Goal: Task Accomplishment & Management: Manage account settings

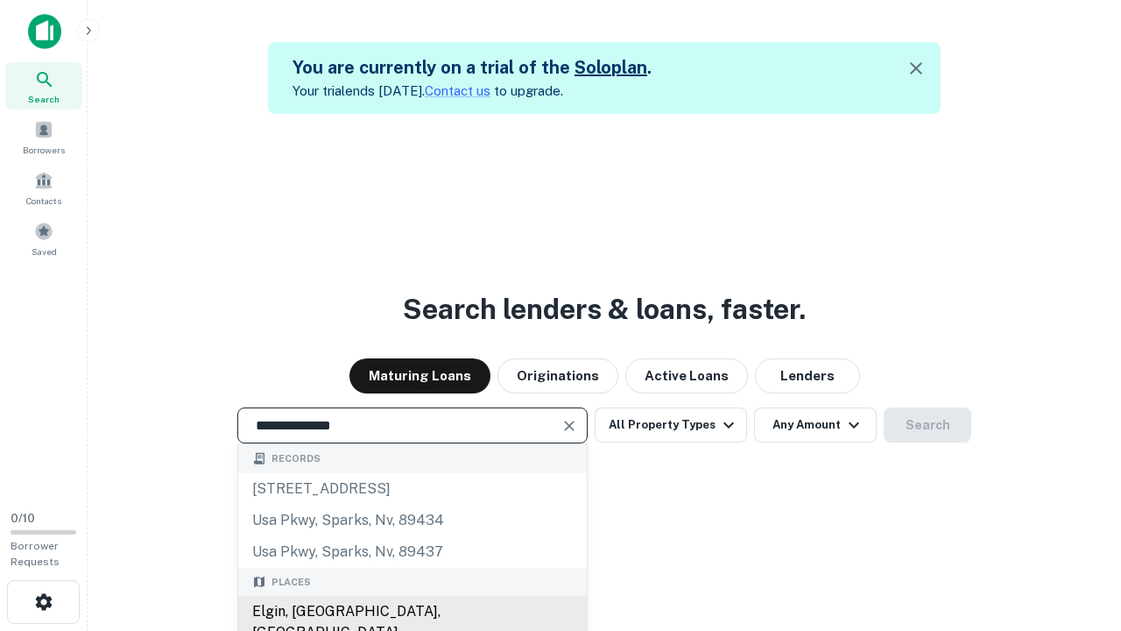
click at [412, 611] on div "Elgin, [GEOGRAPHIC_DATA], [GEOGRAPHIC_DATA]" at bounding box center [412, 622] width 349 height 53
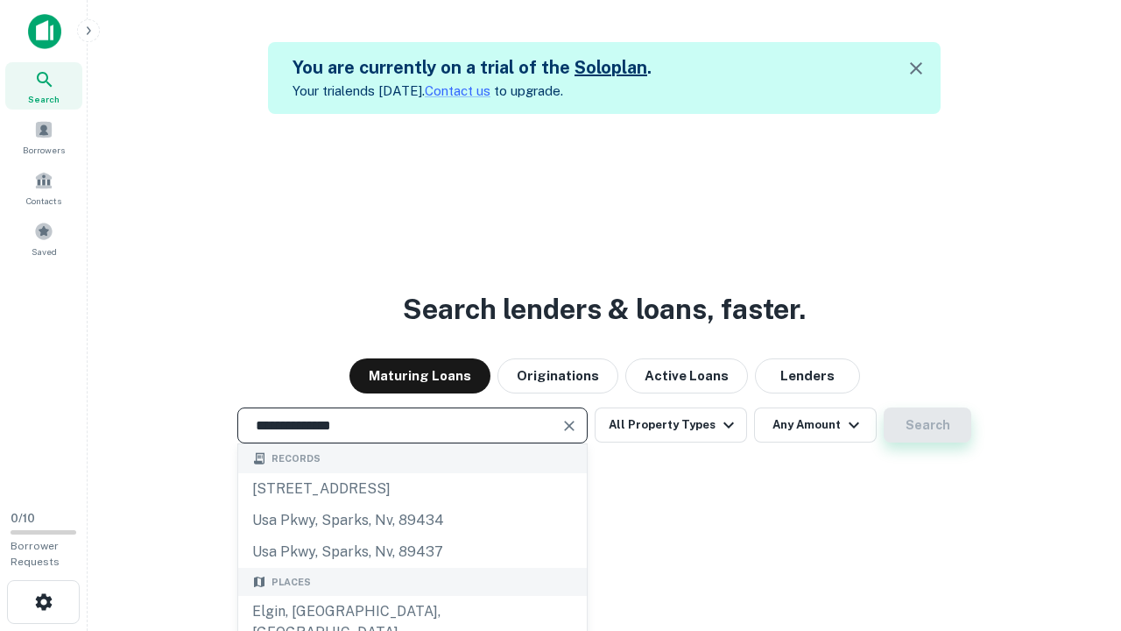
type input "**********"
click at [928, 425] on button "Search" at bounding box center [928, 424] width 88 height 35
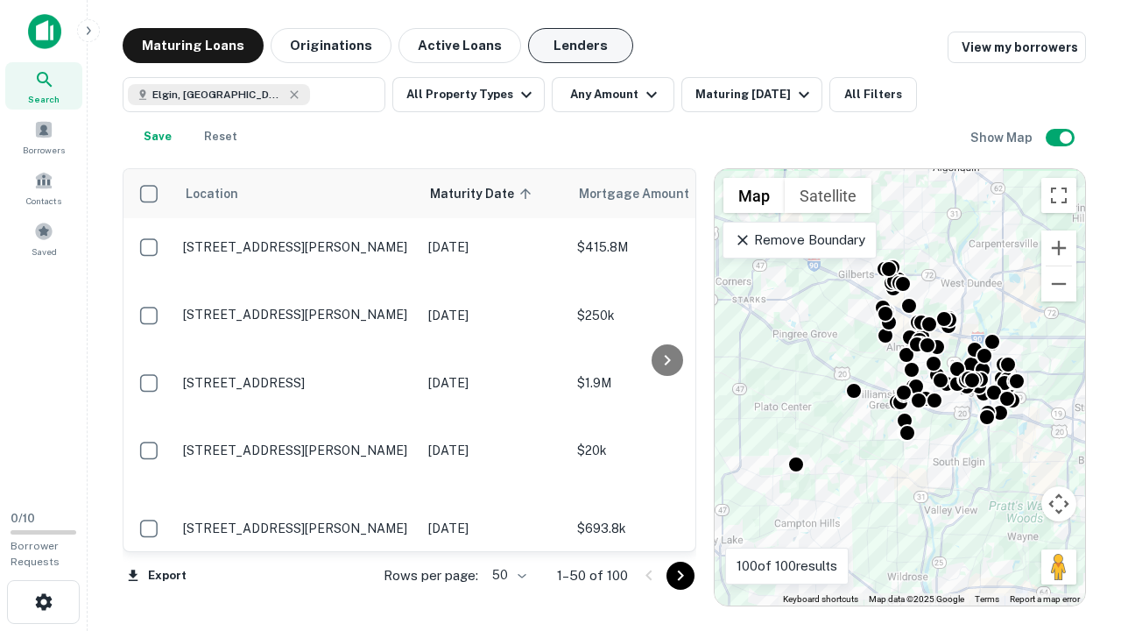
click at [581, 46] on button "Lenders" at bounding box center [580, 45] width 105 height 35
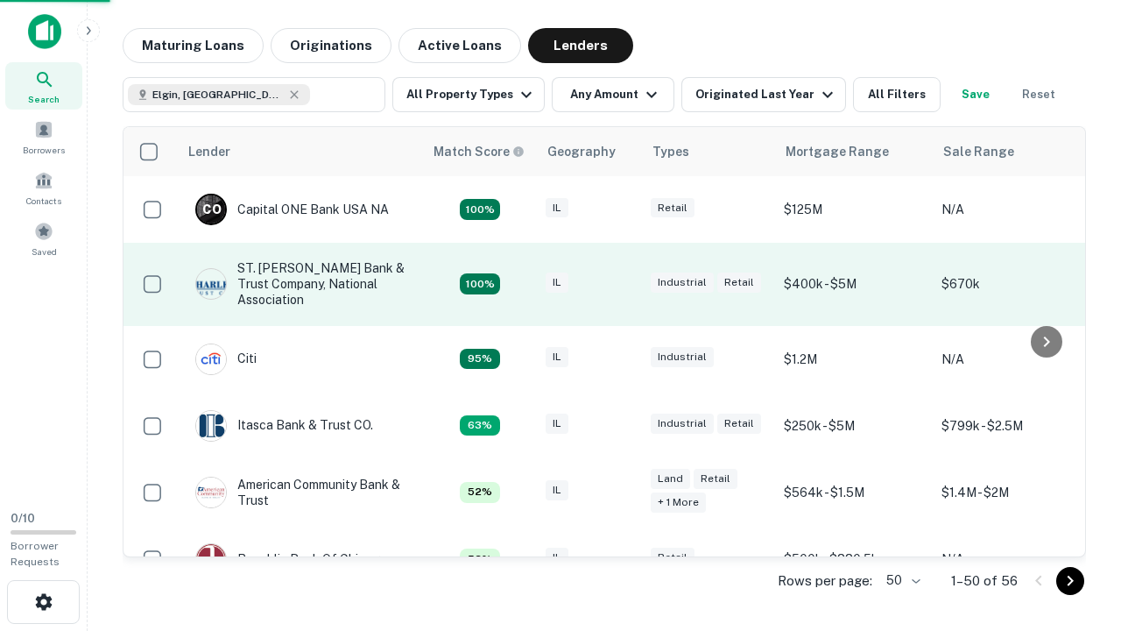
click at [622, 284] on div "IL" at bounding box center [590, 284] width 88 height 24
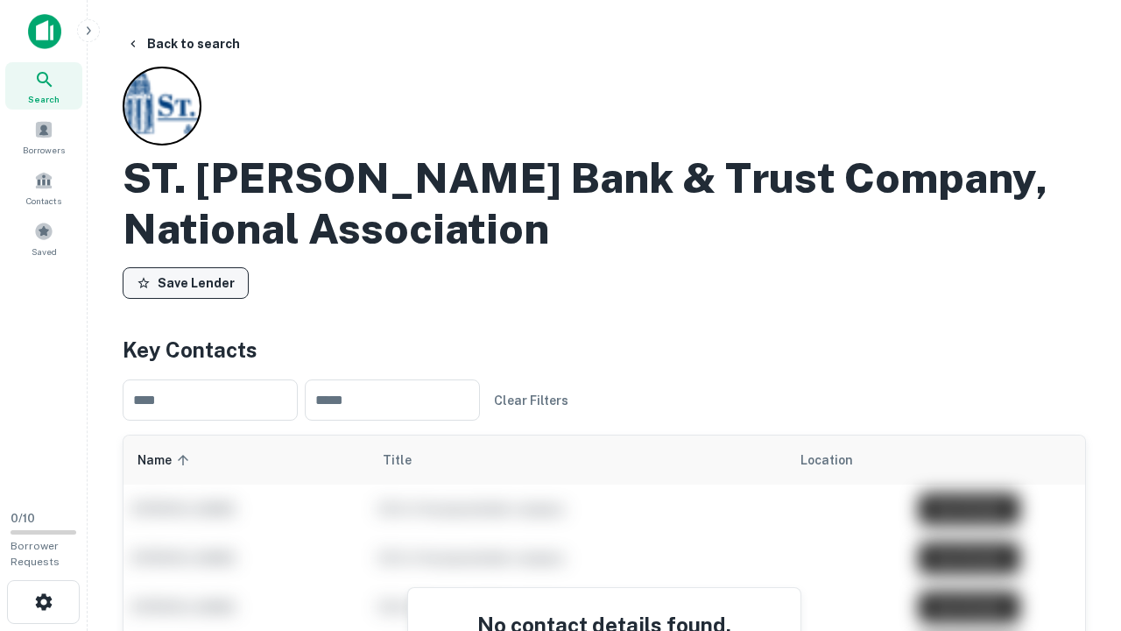
click at [186, 283] on button "Save Lender" at bounding box center [186, 283] width 126 height 32
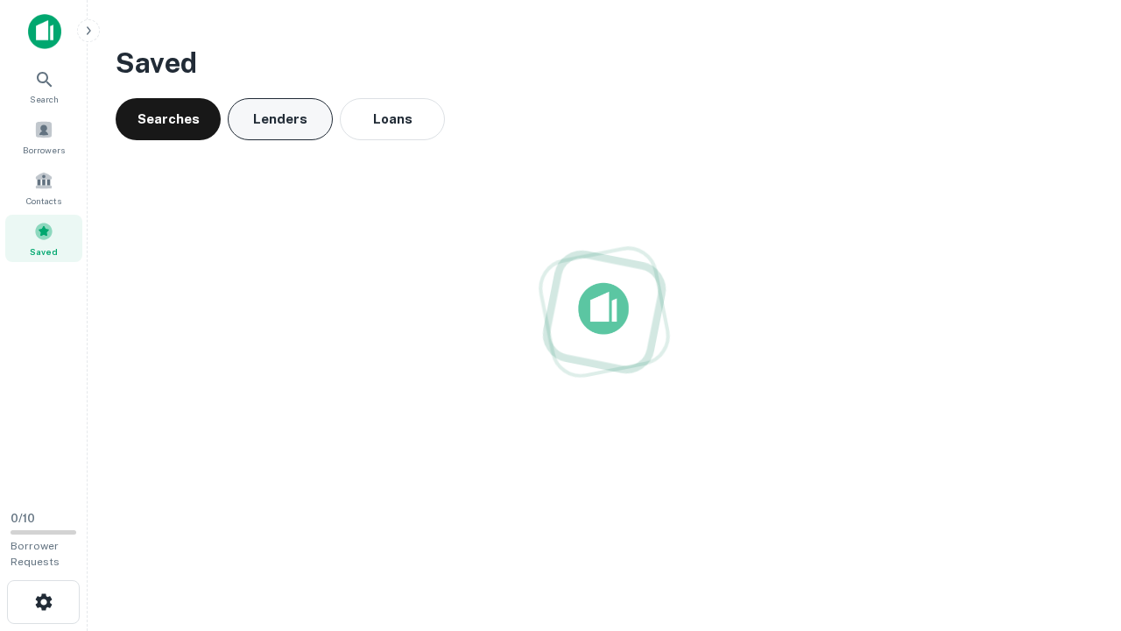
click at [280, 119] on button "Lenders" at bounding box center [280, 119] width 105 height 42
